Goal: Task Accomplishment & Management: Use online tool/utility

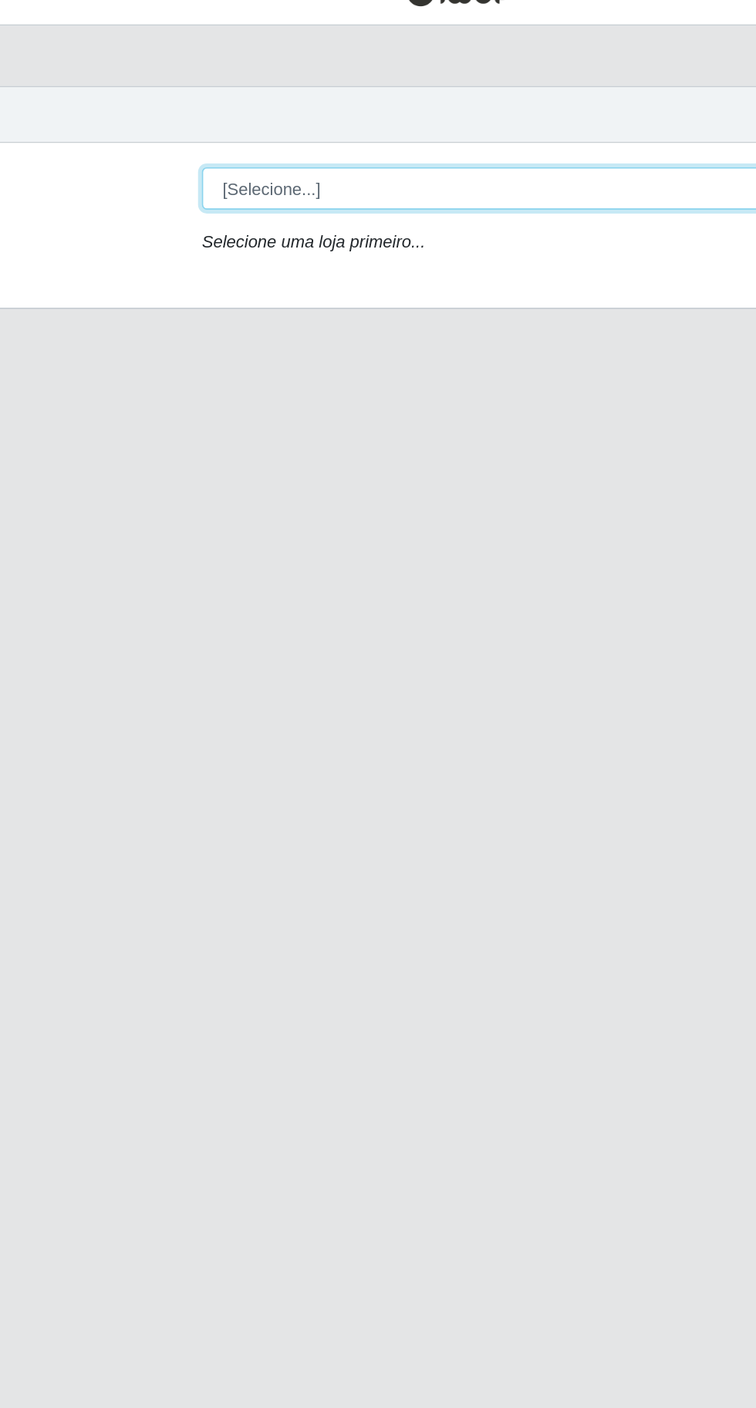
click at [251, 137] on select "[Selecione...] Extraplus - [GEOGRAPHIC_DATA] 03 - [GEOGRAPHIC_DATA]" at bounding box center [465, 146] width 502 height 27
select select "468"
click at [214, 133] on select "[Selecione...] Extraplus - [GEOGRAPHIC_DATA] 03 - [GEOGRAPHIC_DATA]" at bounding box center [465, 146] width 502 height 27
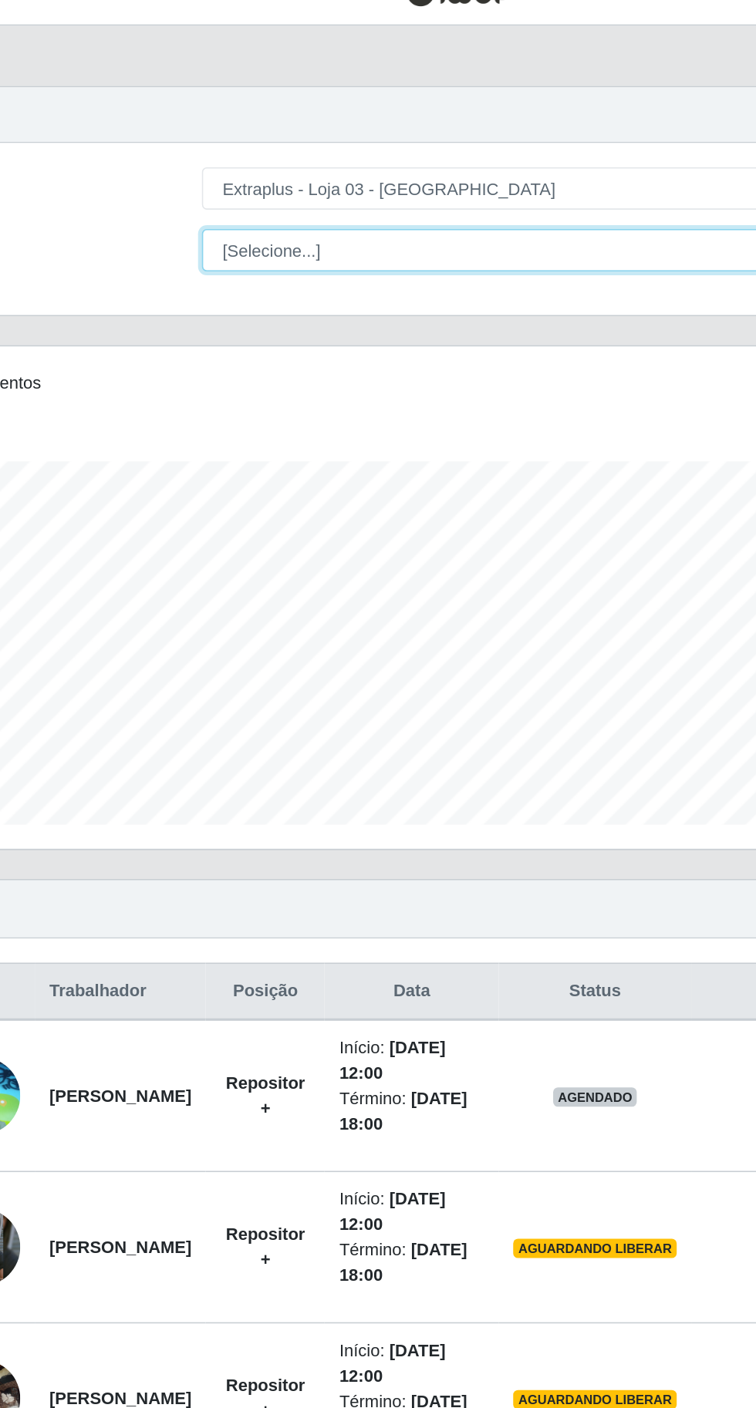
click at [261, 177] on select "[Selecione...] Repositor Repositor + Repositor ++" at bounding box center [465, 185] width 502 height 27
click at [214, 172] on select "[Selecione...] Repositor Repositor + Repositor ++" at bounding box center [465, 185] width 502 height 27
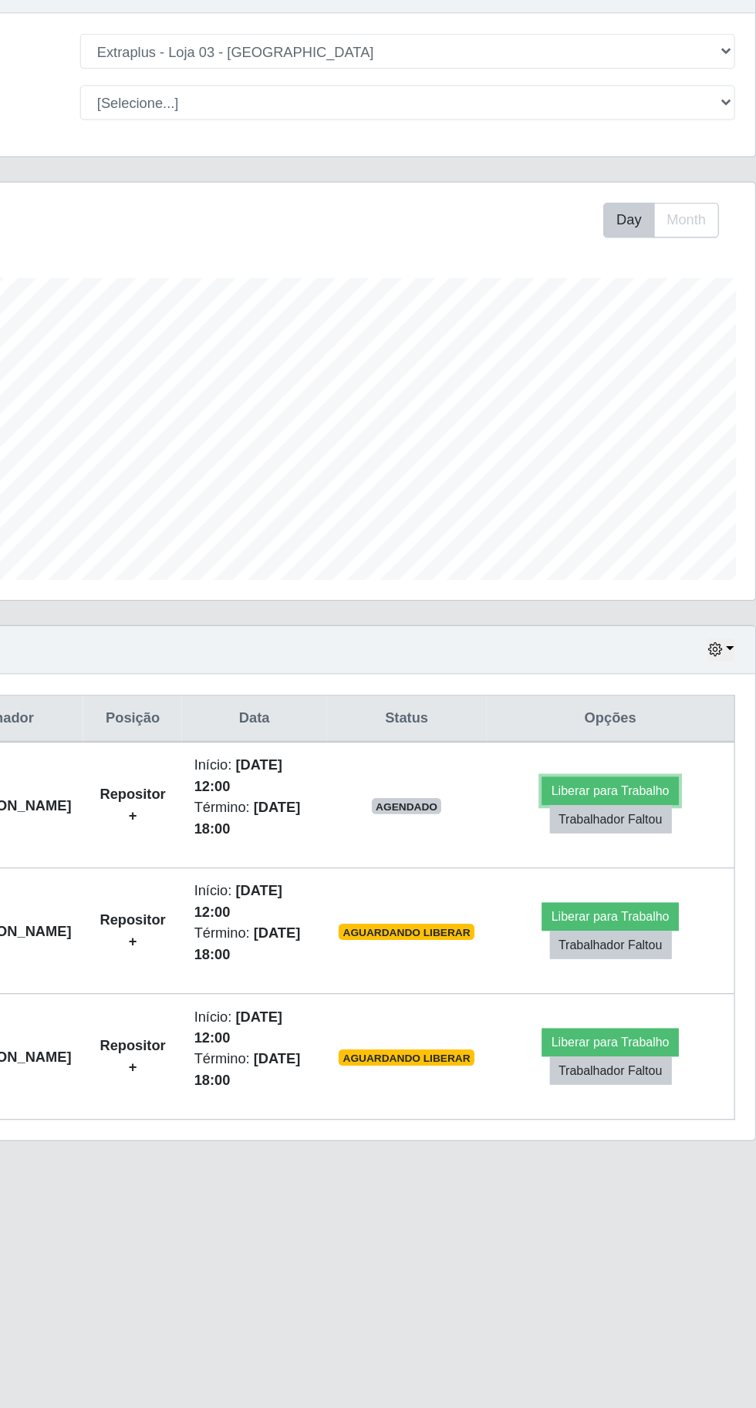
click at [637, 711] on button "Liberar para Trabalho" at bounding box center [620, 713] width 104 height 22
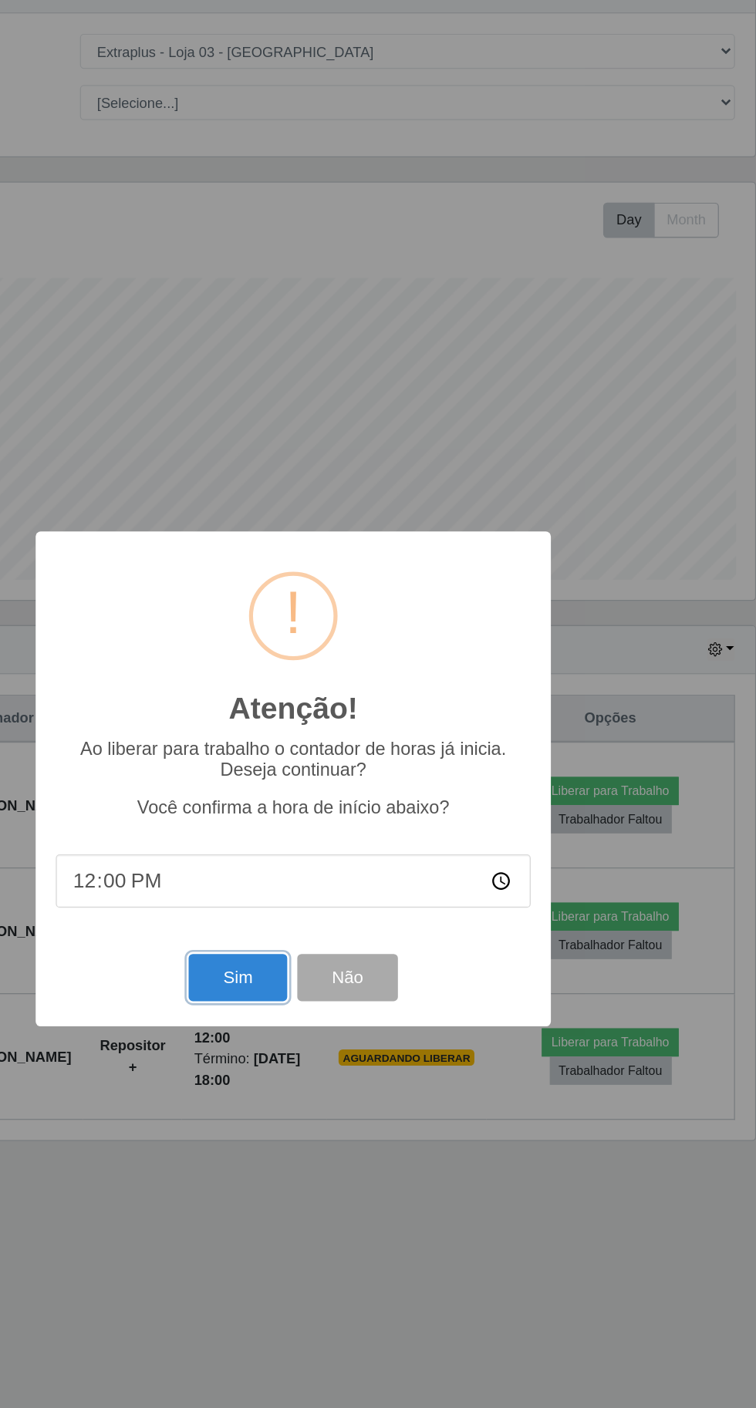
click at [333, 874] on button "Sim" at bounding box center [335, 856] width 75 height 36
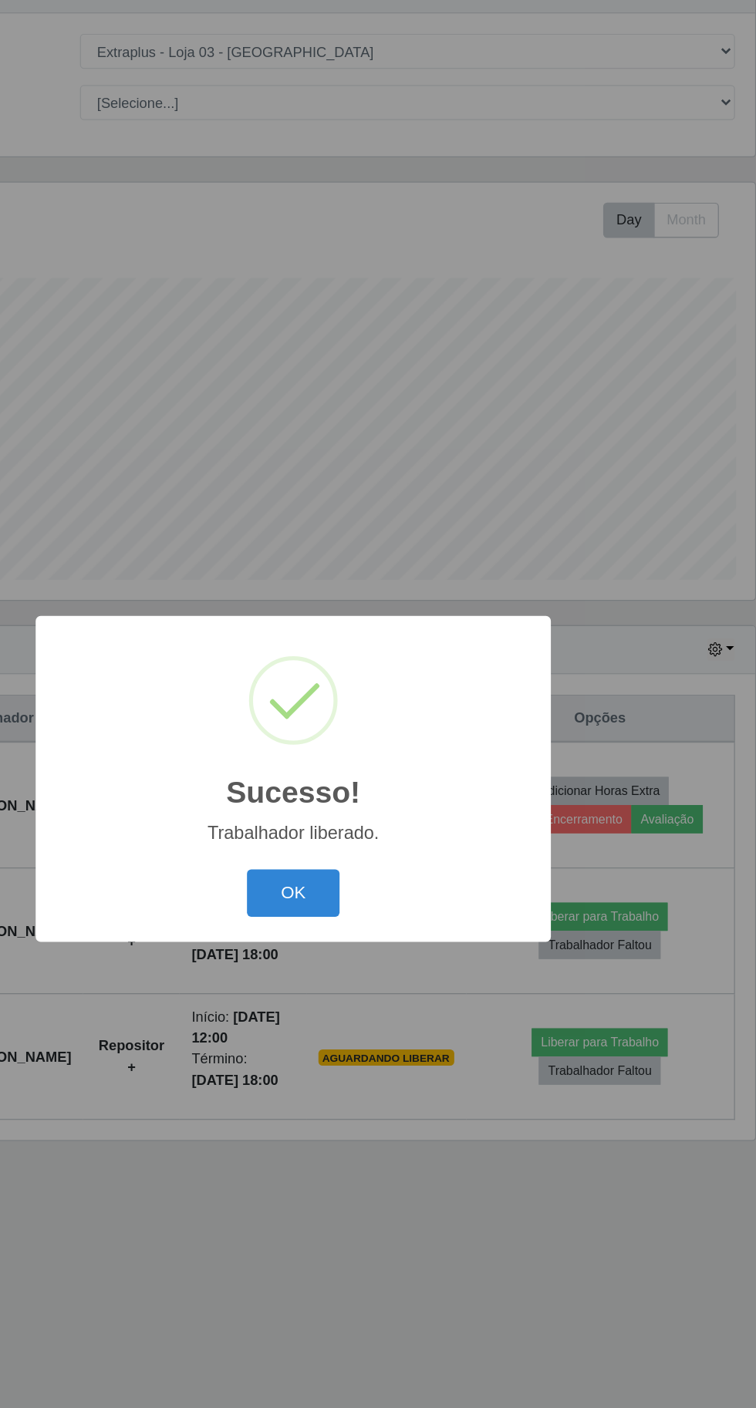
click at [387, 810] on button "OK" at bounding box center [378, 791] width 72 height 36
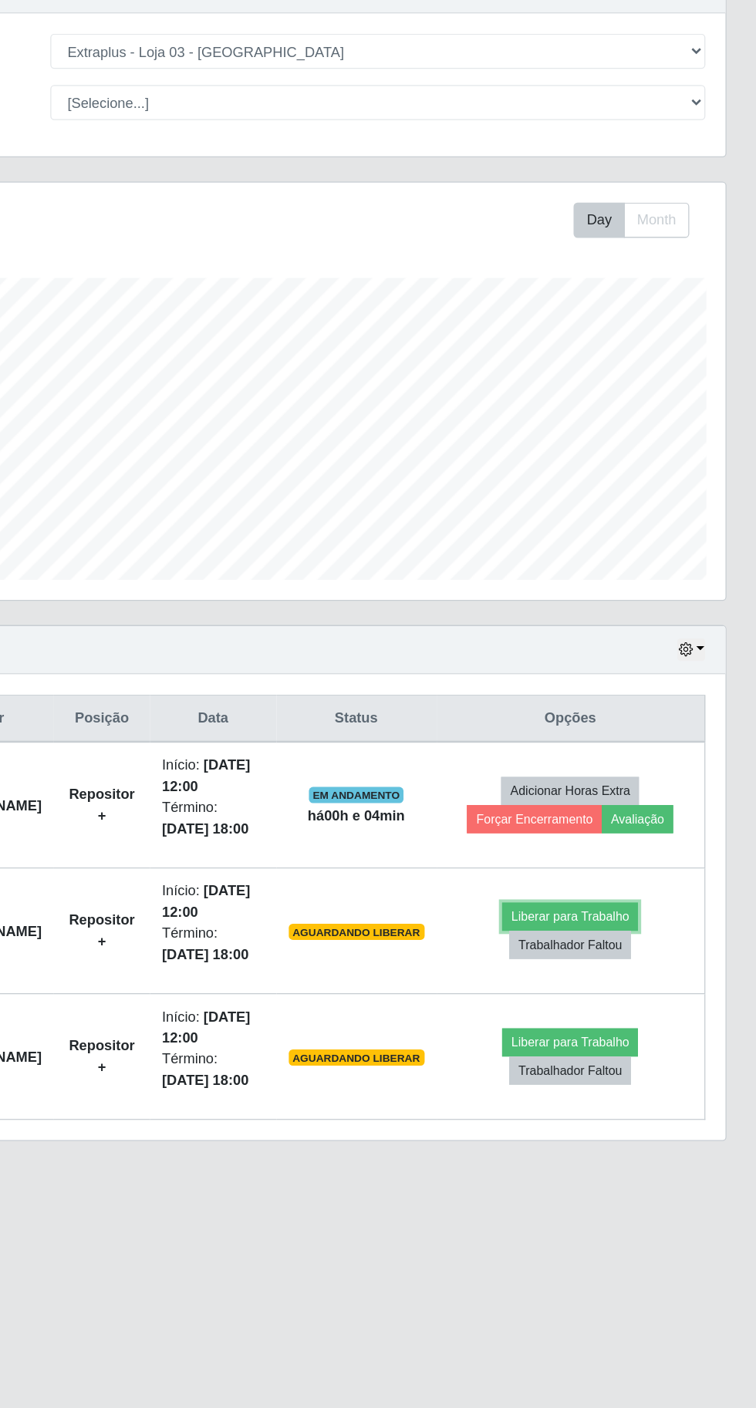
click at [645, 806] on button "Liberar para Trabalho" at bounding box center [613, 810] width 104 height 22
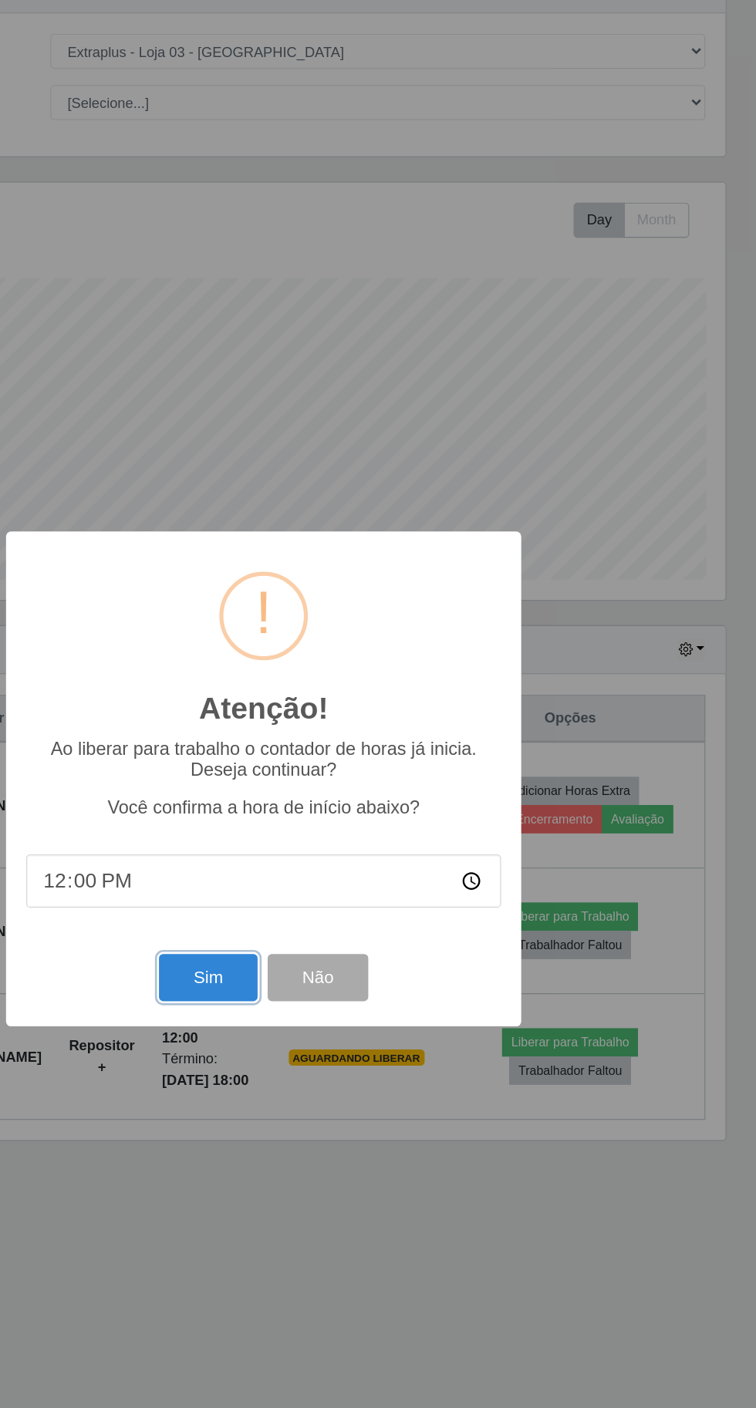
click at [333, 874] on button "Sim" at bounding box center [335, 856] width 75 height 36
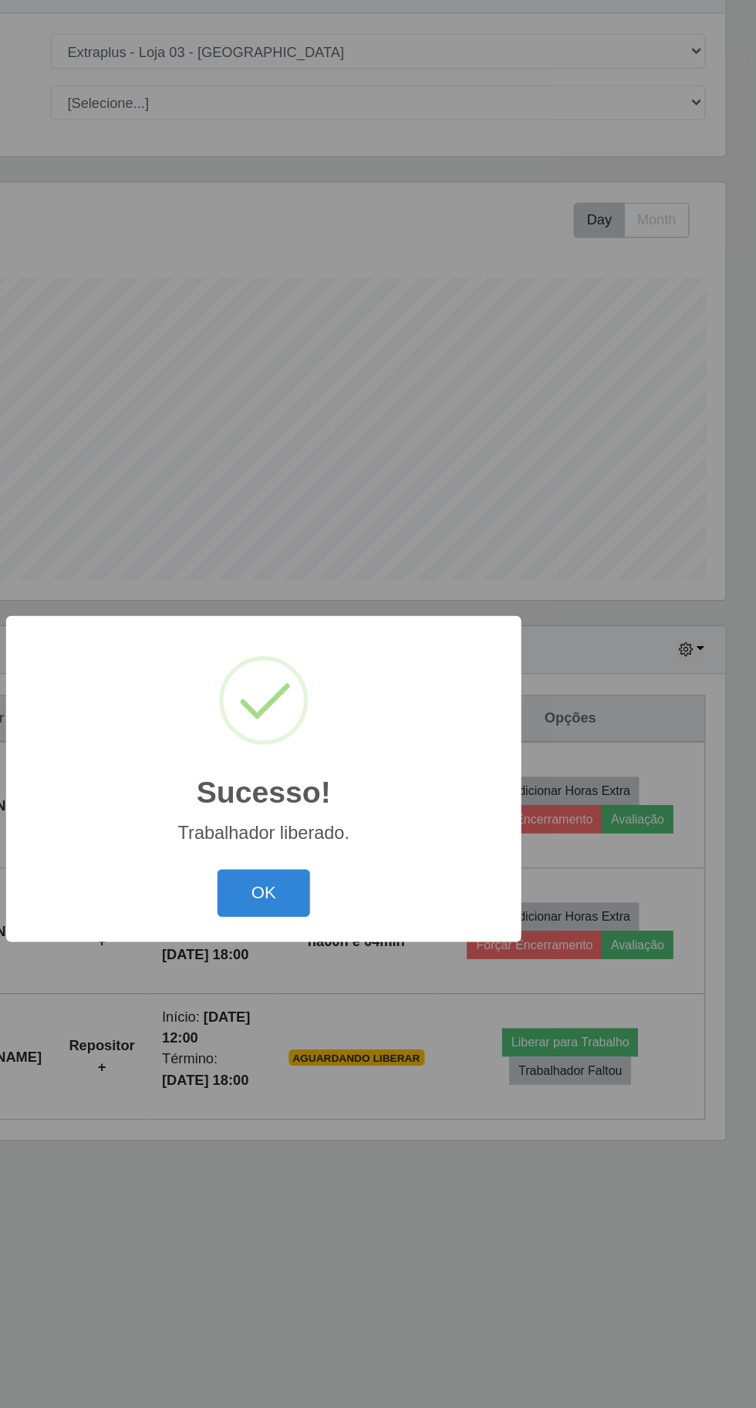
click at [383, 810] on button "OK" at bounding box center [378, 791] width 72 height 36
